Goal: Register for event/course

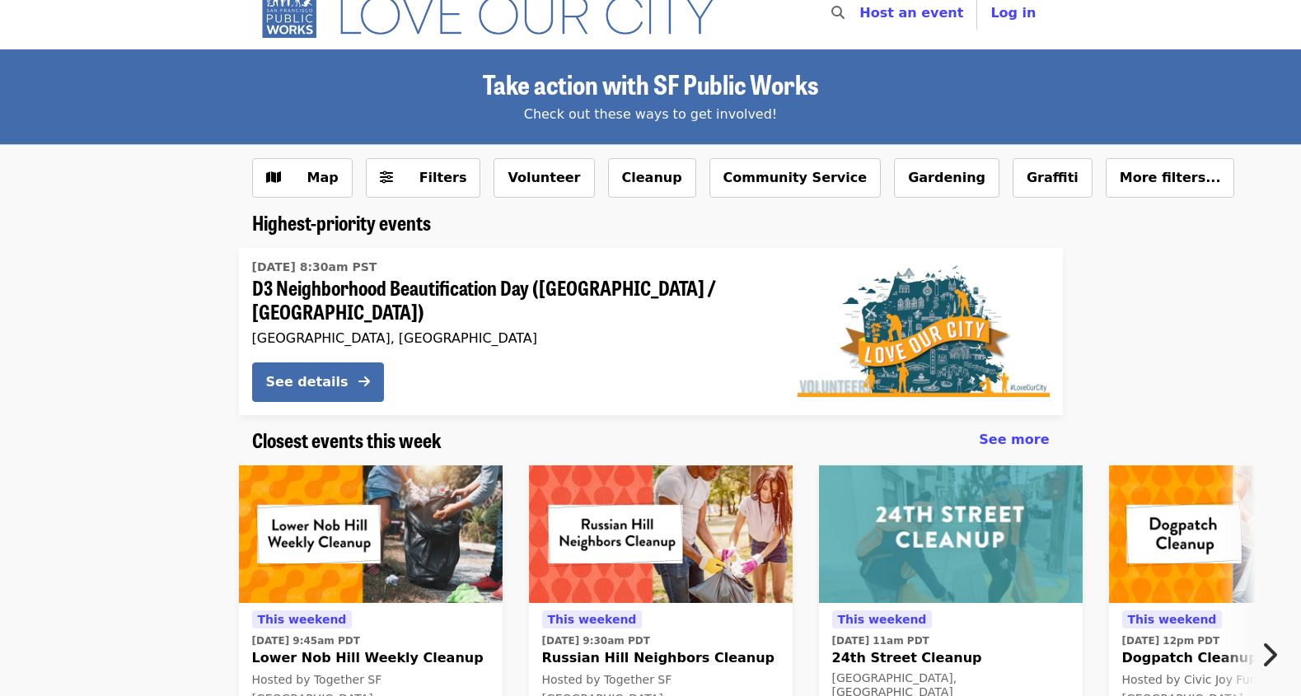
scroll to position [24, 0]
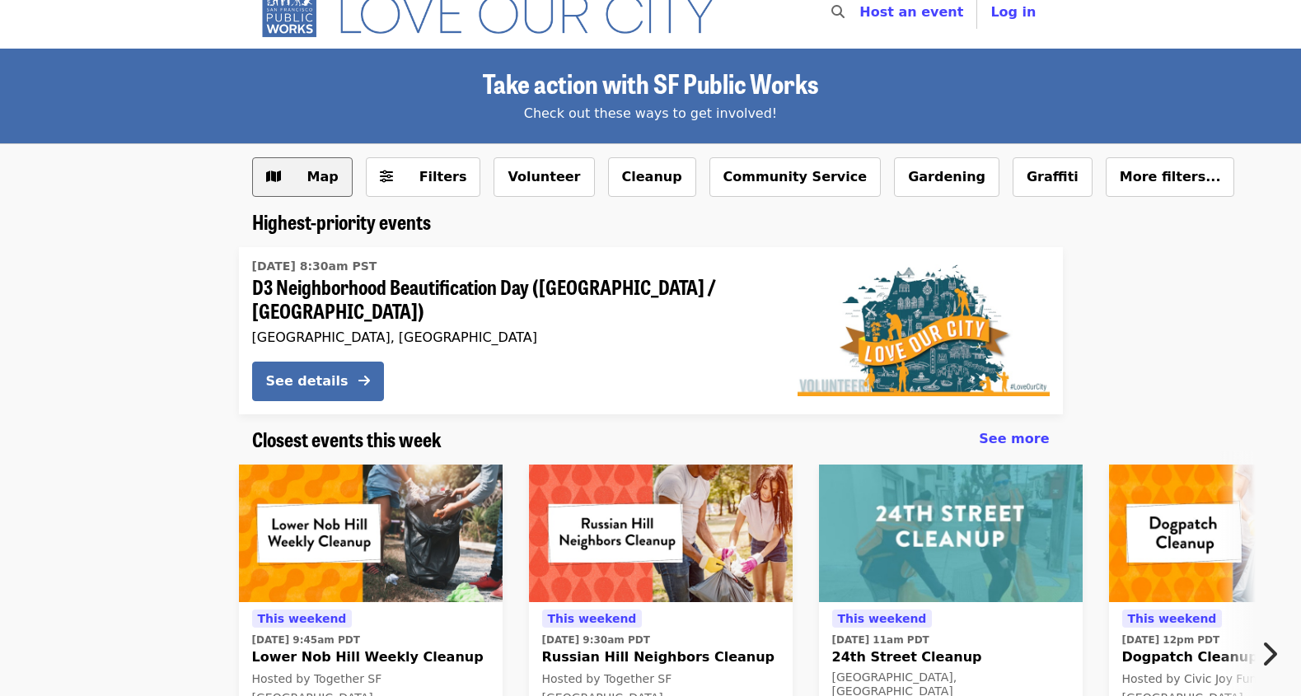
click at [310, 175] on span "Map" at bounding box center [322, 177] width 31 height 16
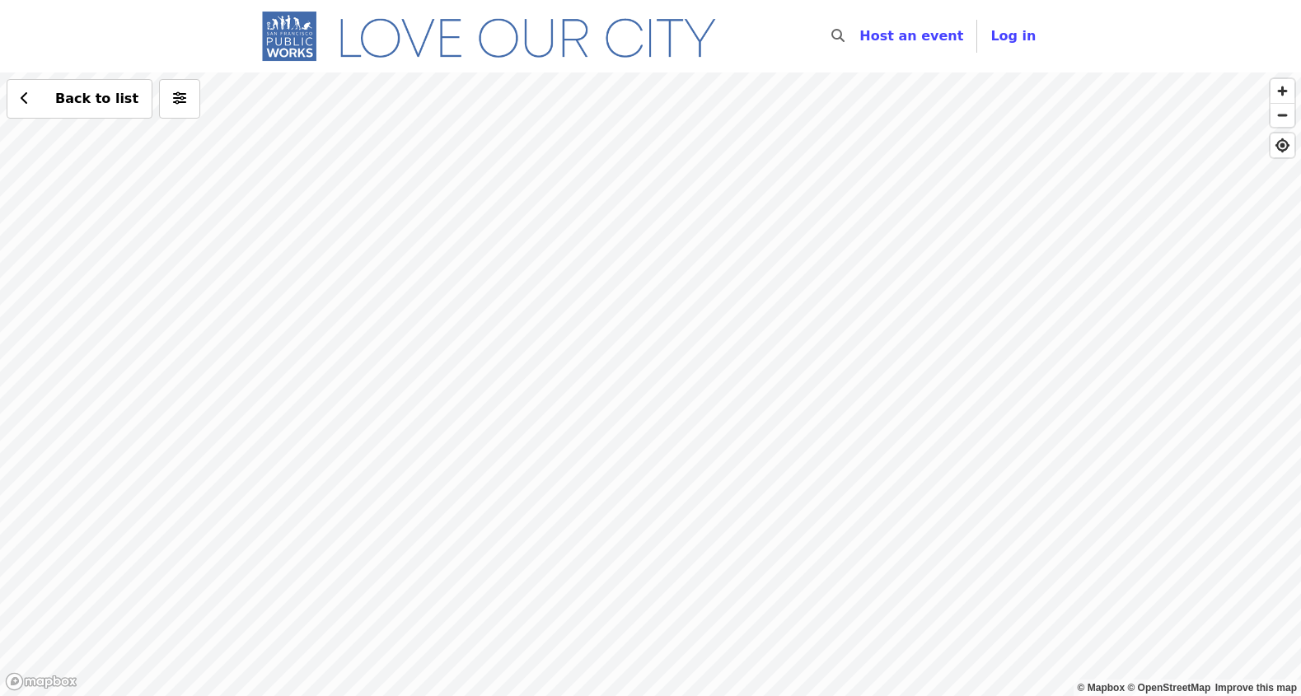
drag, startPoint x: 745, startPoint y: 277, endPoint x: 701, endPoint y: 358, distance: 92.5
click at [701, 358] on div "Back to list" at bounding box center [650, 384] width 1301 height 624
drag, startPoint x: 750, startPoint y: 202, endPoint x: 694, endPoint y: 397, distance: 203.1
click at [694, 397] on div "Back to list" at bounding box center [650, 384] width 1301 height 624
drag, startPoint x: 854, startPoint y: 345, endPoint x: 647, endPoint y: 381, distance: 210.7
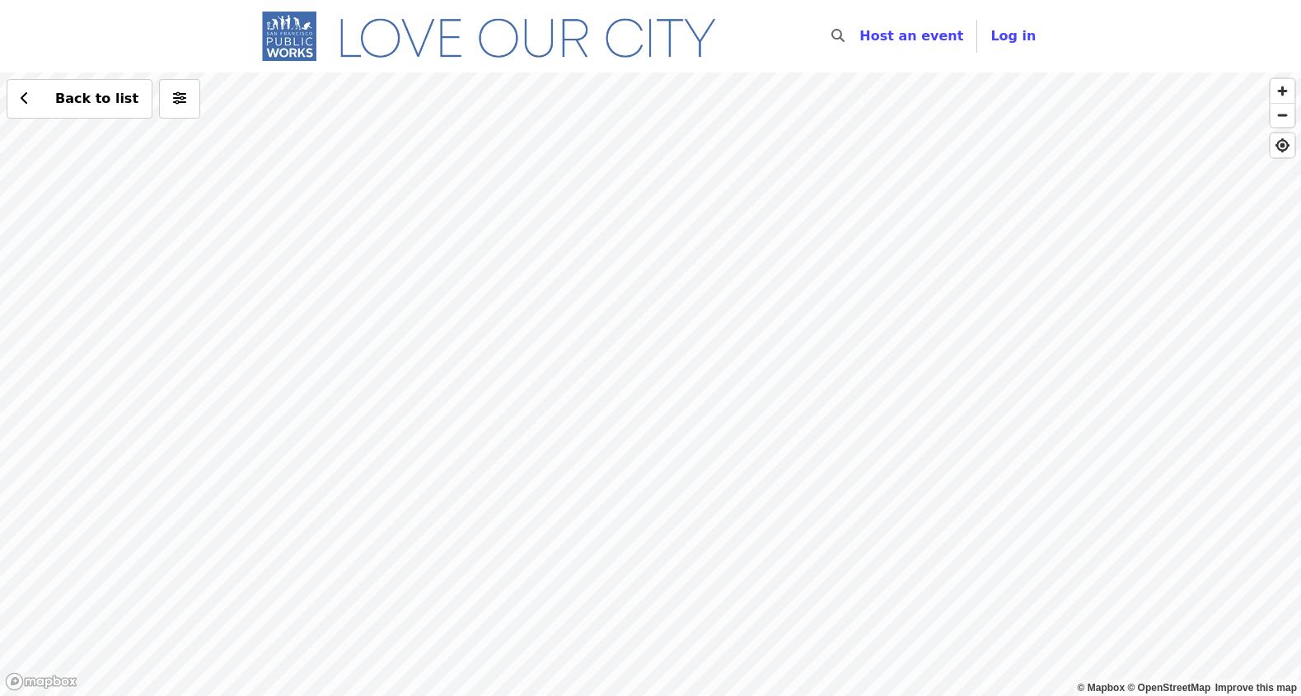
click at [666, 398] on div "Back to list" at bounding box center [650, 384] width 1301 height 624
drag, startPoint x: 600, startPoint y: 429, endPoint x: 628, endPoint y: 399, distance: 41.4
click at [628, 402] on div "Back to list" at bounding box center [650, 384] width 1301 height 624
click at [641, 195] on div "Back to list" at bounding box center [650, 384] width 1301 height 624
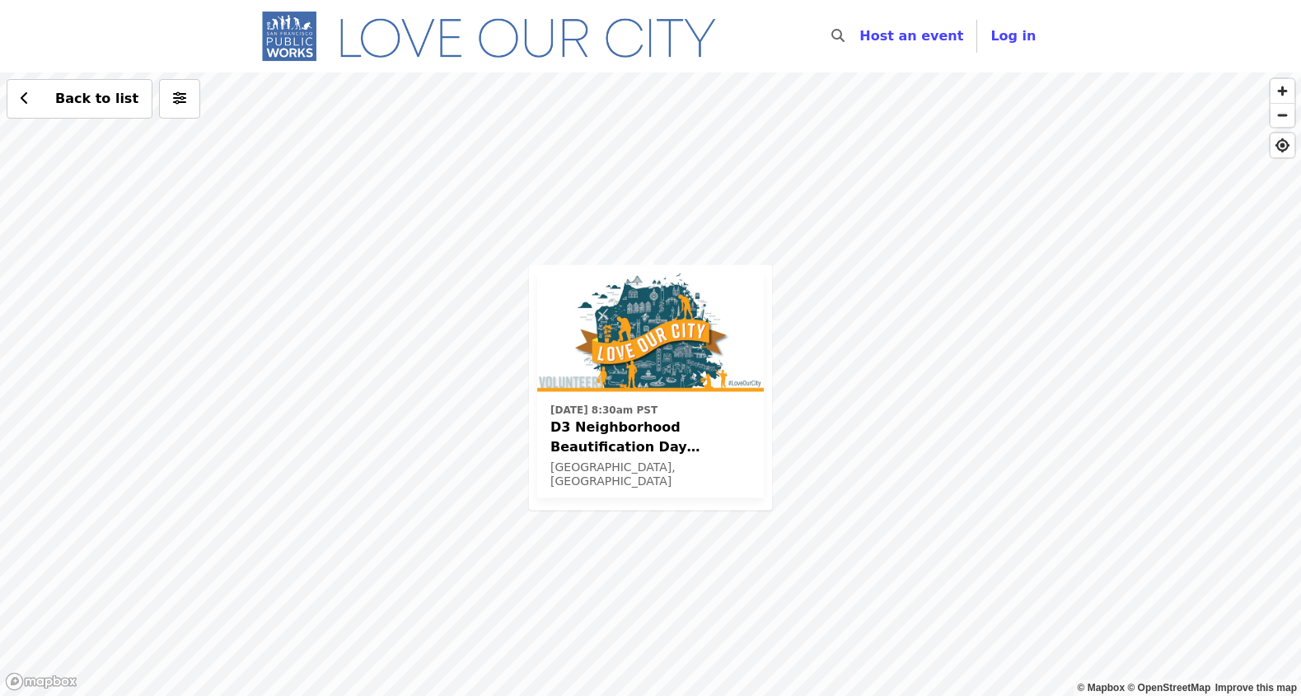
click at [625, 433] on span "D3 Neighborhood Beautification Day ([GEOGRAPHIC_DATA] / [GEOGRAPHIC_DATA])" at bounding box center [650, 437] width 200 height 40
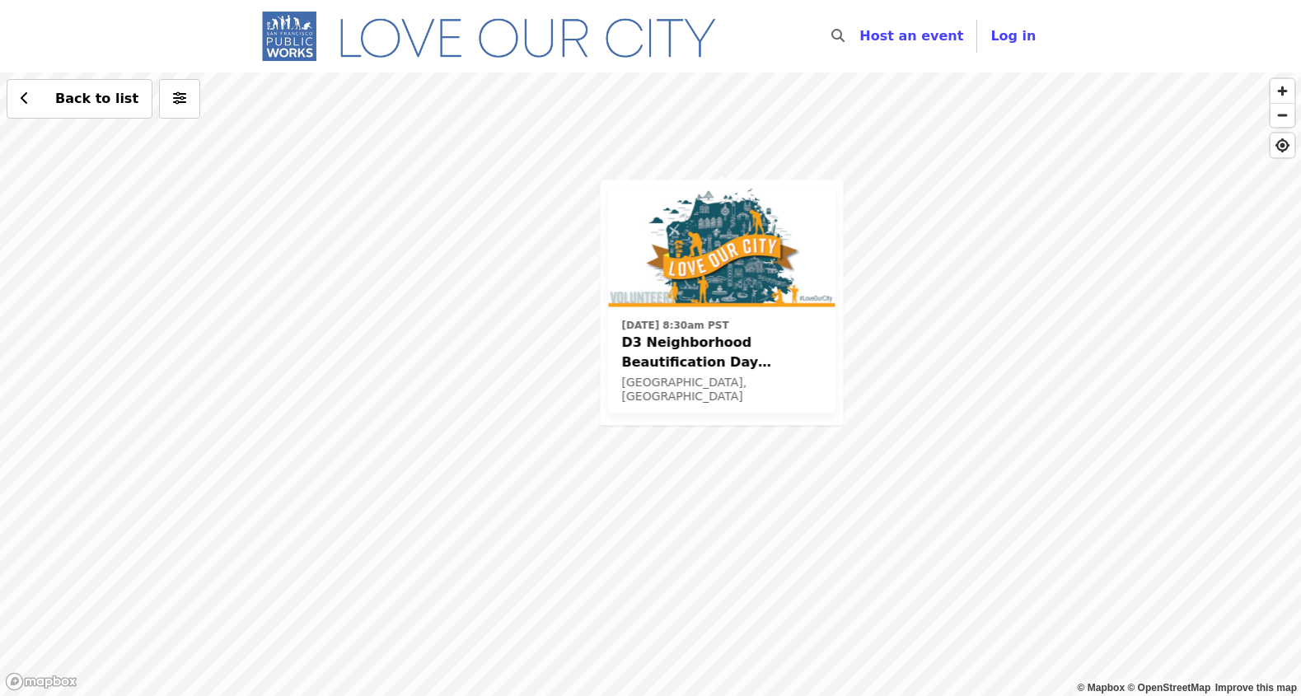
drag, startPoint x: 530, startPoint y: 305, endPoint x: 502, endPoint y: 317, distance: 30.6
click at [530, 305] on div "Sat, Nov 8 @ 8:30am PST D3 Neighborhood Beautification Day (North Beach / Russi…" at bounding box center [650, 384] width 1301 height 624
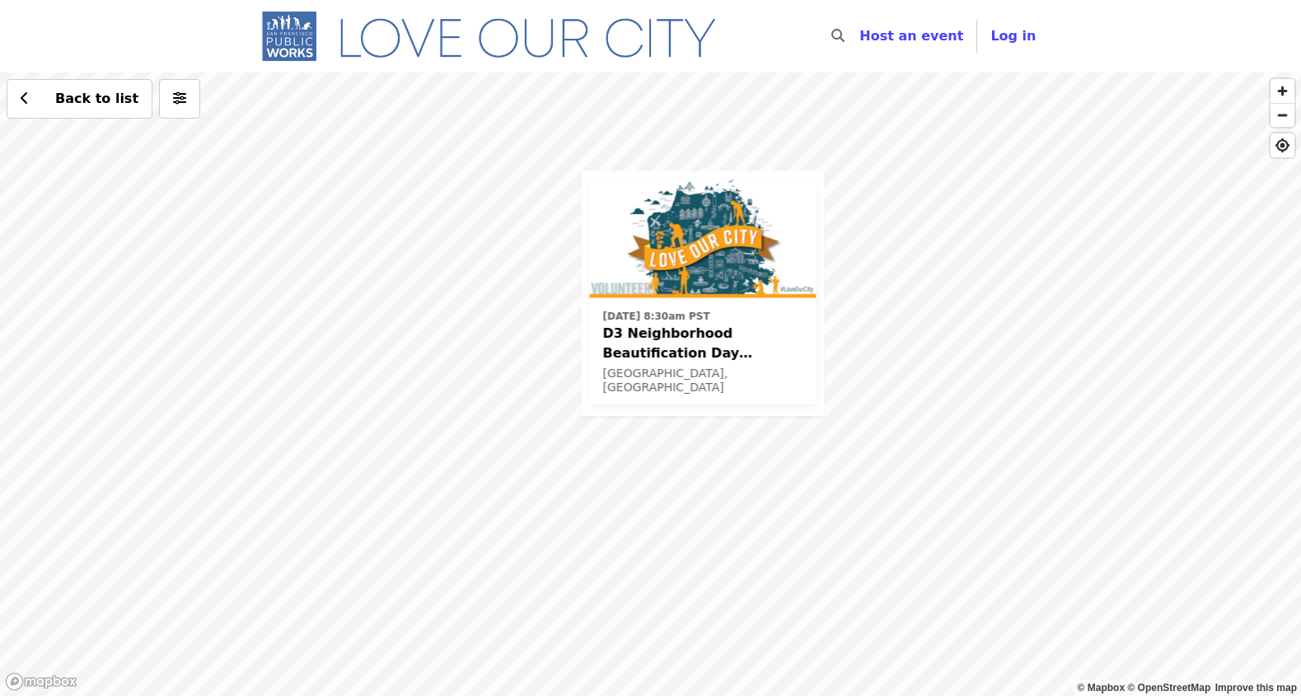
drag, startPoint x: 426, startPoint y: 327, endPoint x: 402, endPoint y: 309, distance: 30.0
click at [406, 312] on div "Sat, Nov 8 @ 8:30am PST D3 Neighborhood Beautification Day (North Beach / Russi…" at bounding box center [650, 384] width 1301 height 624
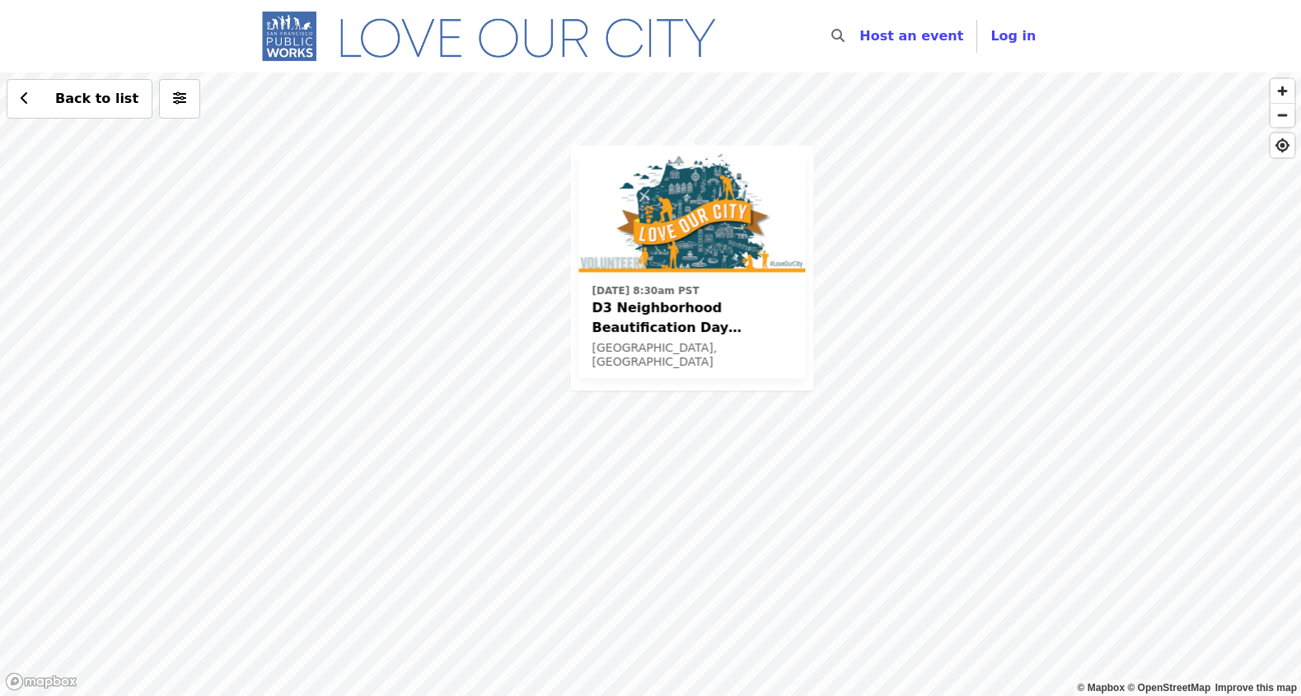
click at [314, 428] on div "Sat, Nov 8 @ 8:30am PST D3 Neighborhood Beautification Day (North Beach / Russi…" at bounding box center [650, 384] width 1301 height 624
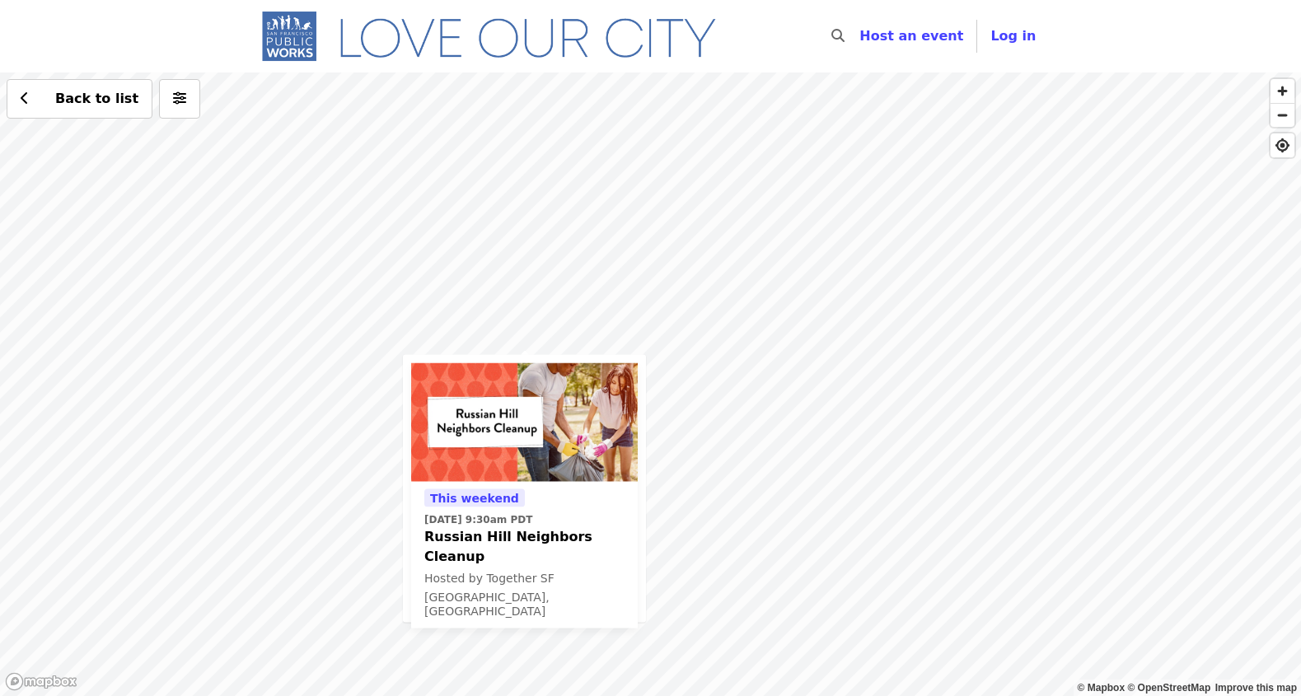
drag, startPoint x: 851, startPoint y: 252, endPoint x: 696, endPoint y: 381, distance: 201.2
click at [696, 381] on div "This weekend Sat, Oct 11 @ 9:30am PDT Russian Hill Neighbors Cleanup Hosted by …" at bounding box center [650, 384] width 1301 height 624
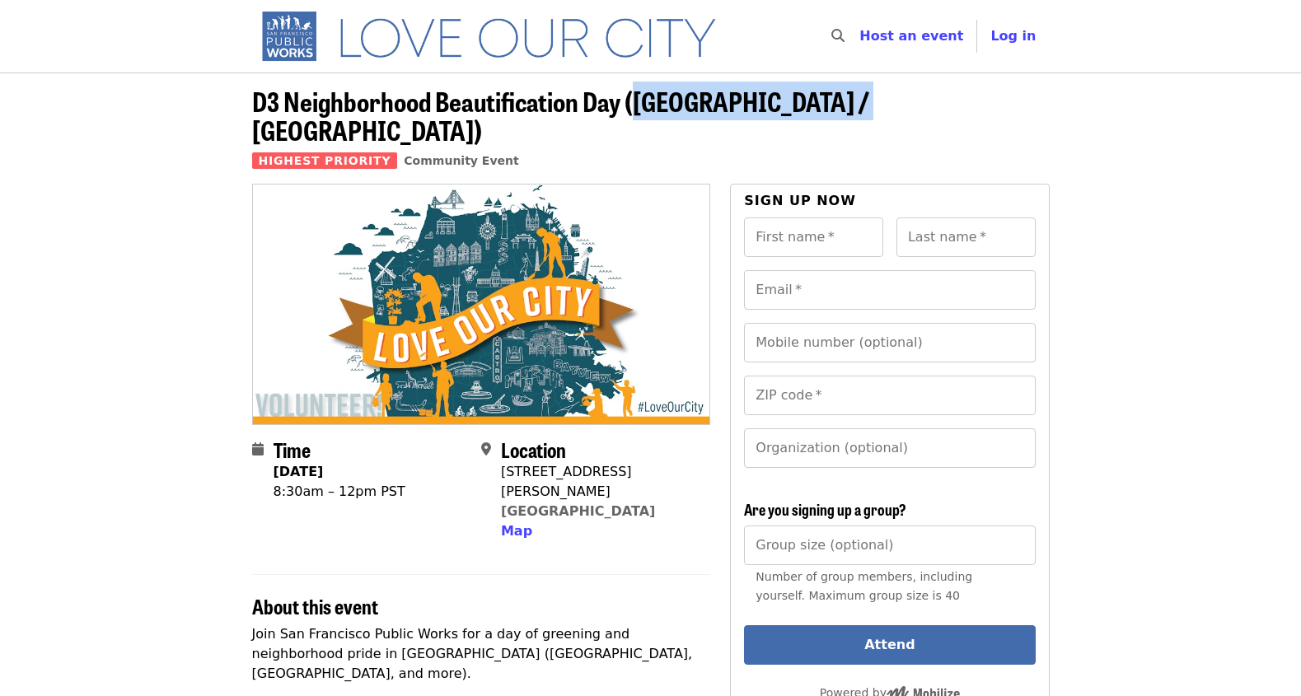
drag, startPoint x: 635, startPoint y: 103, endPoint x: 855, endPoint y: 107, distance: 220.0
click at [855, 107] on span "D3 Neighborhood Beautification Day ([GEOGRAPHIC_DATA] / [GEOGRAPHIC_DATA])" at bounding box center [560, 116] width 617 height 68
click at [855, 108] on span "D3 Neighborhood Beautification Day ([GEOGRAPHIC_DATA] / [GEOGRAPHIC_DATA])" at bounding box center [560, 116] width 617 height 68
